Goal: Information Seeking & Learning: Understand process/instructions

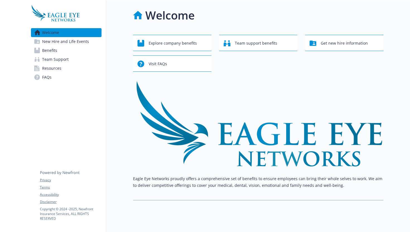
click at [60, 50] on link "Benefits" at bounding box center [66, 50] width 71 height 9
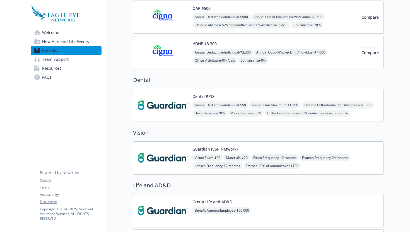
scroll to position [64, 0]
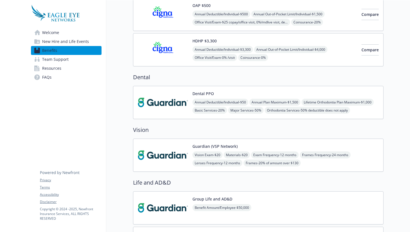
click at [55, 34] on span "Welcome" at bounding box center [50, 32] width 17 height 9
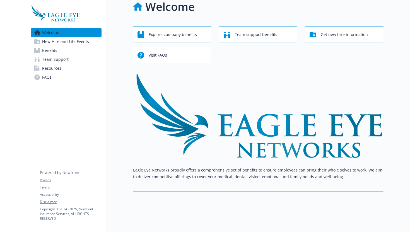
scroll to position [8, 0]
click at [80, 44] on span "New Hire and Life Events" at bounding box center [65, 41] width 47 height 9
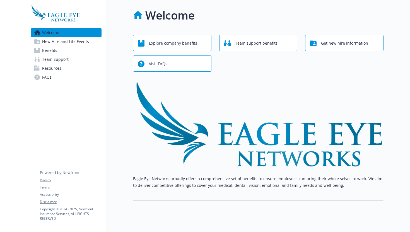
click at [53, 52] on span "Benefits" at bounding box center [49, 50] width 15 height 9
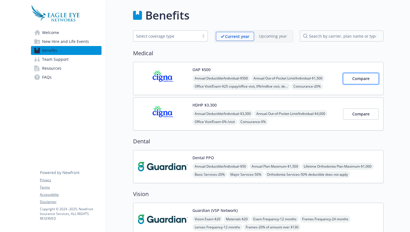
click at [369, 78] on span "Compare" at bounding box center [360, 78] width 17 height 5
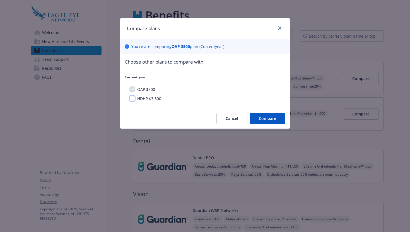
click at [133, 99] on input "HDHP $3,300" at bounding box center [132, 99] width 6 height 6
click at [132, 98] on input "HDHP $3,300" at bounding box center [132, 99] width 6 height 6
checkbox input "false"
click at [235, 117] on span "Cancel" at bounding box center [231, 118] width 13 height 5
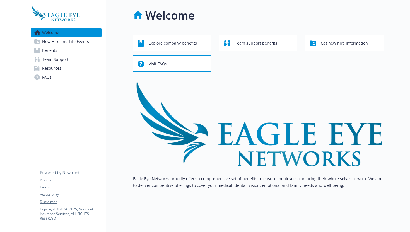
click at [71, 43] on span "New Hire and Life Events" at bounding box center [65, 41] width 47 height 9
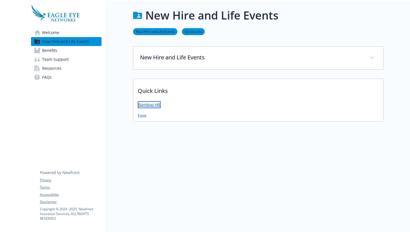
click at [153, 104] on link "Bamboo HR" at bounding box center [149, 104] width 23 height 7
